Goal: Find specific page/section: Find specific page/section

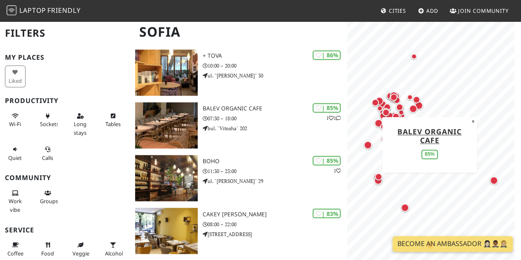
scroll to position [617, 0]
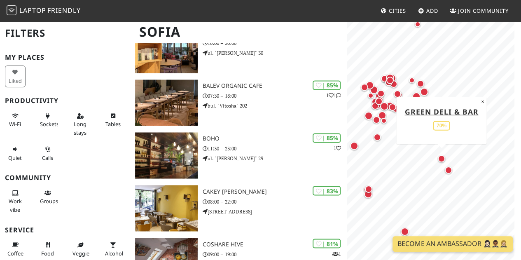
click at [442, 158] on div "Map marker" at bounding box center [441, 158] width 7 height 7
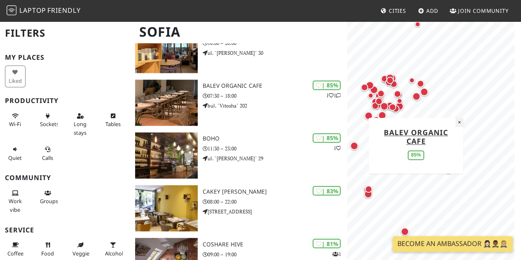
click at [459, 123] on button "×" at bounding box center [459, 122] width 8 height 9
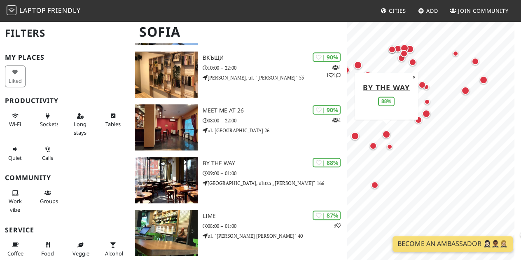
scroll to position [288, 0]
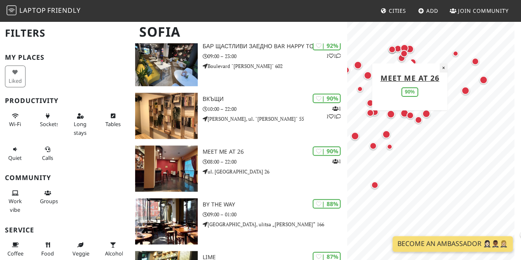
click at [444, 67] on button "×" at bounding box center [444, 67] width 8 height 9
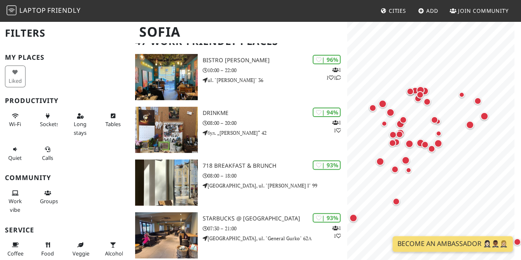
scroll to position [93, 0]
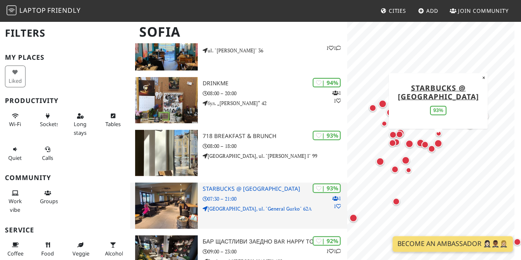
click at [172, 198] on img at bounding box center [166, 205] width 63 height 46
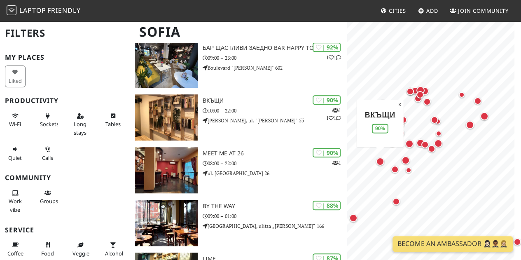
scroll to position [299, 0]
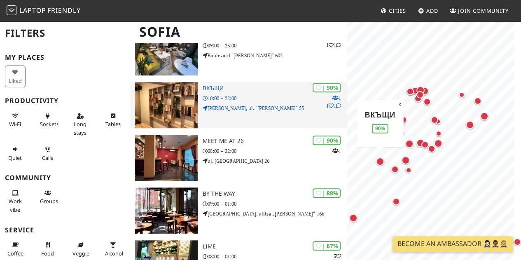
click at [149, 95] on img at bounding box center [166, 105] width 63 height 46
